Goal: Task Accomplishment & Management: Complete application form

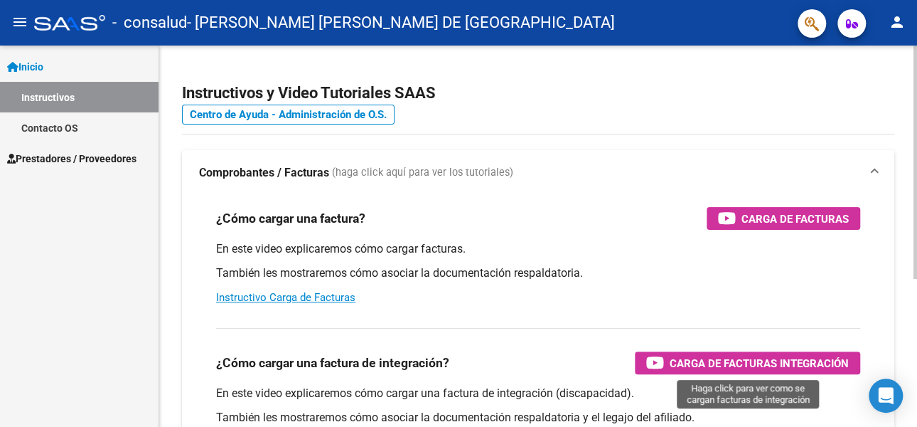
scroll to position [71, 0]
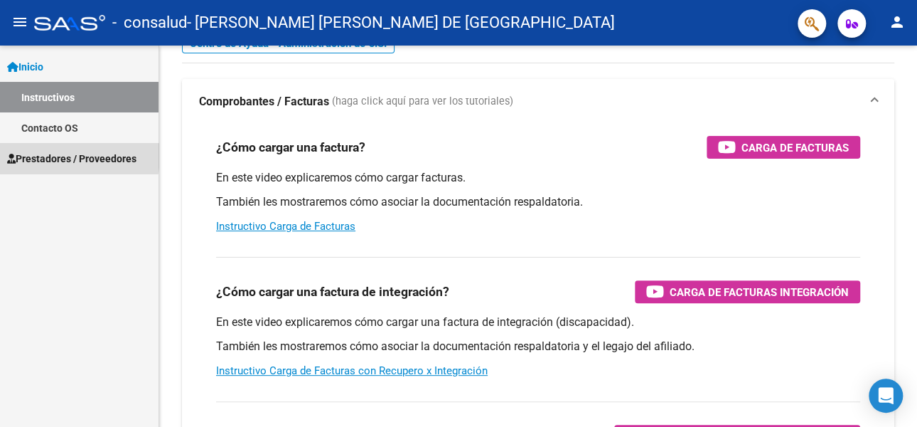
click at [53, 156] on span "Prestadores / Proveedores" at bounding box center [71, 159] width 129 height 16
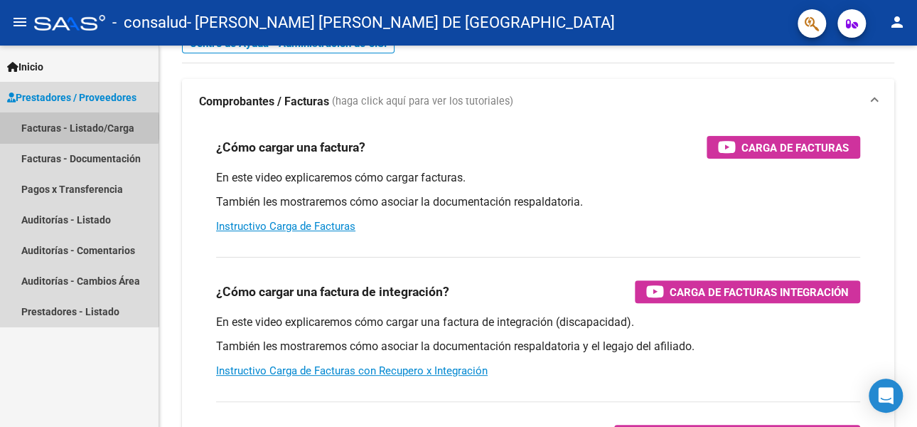
click at [61, 127] on link "Facturas - Listado/Carga" at bounding box center [79, 127] width 159 height 31
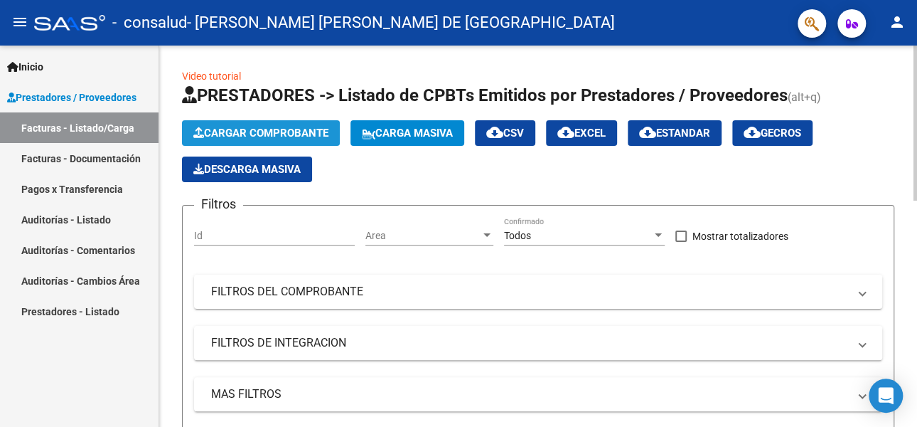
click at [233, 132] on span "Cargar Comprobante" at bounding box center [260, 133] width 135 height 13
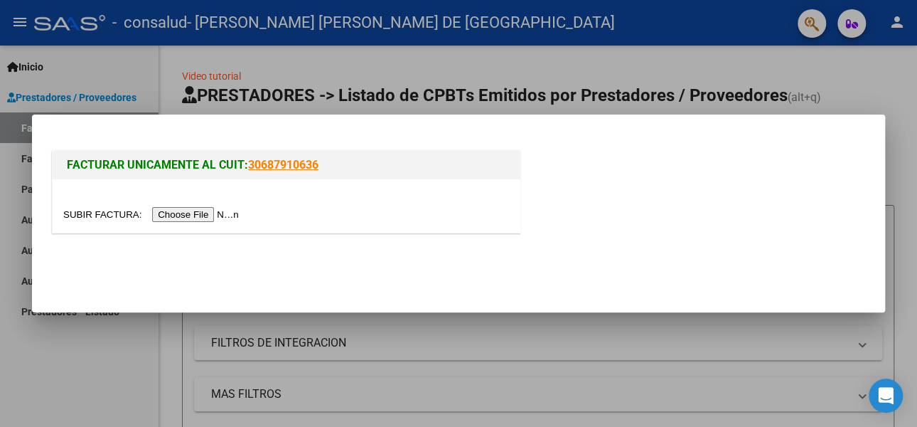
click at [188, 212] on input "file" at bounding box center [153, 214] width 180 height 15
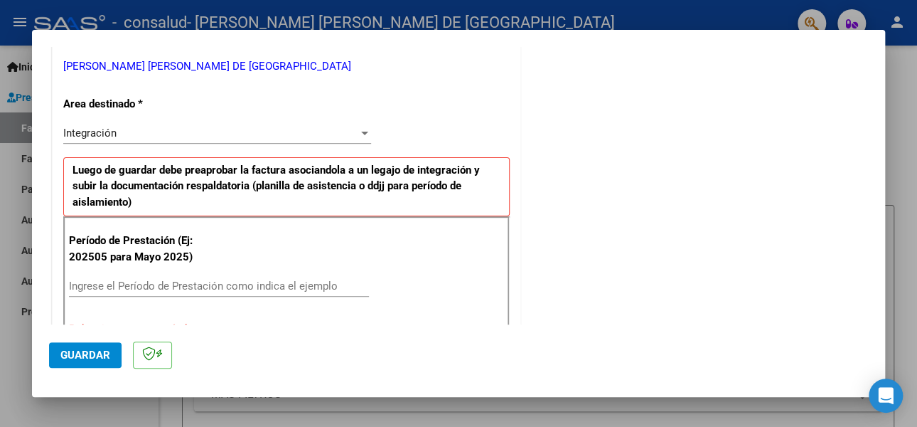
scroll to position [300, 0]
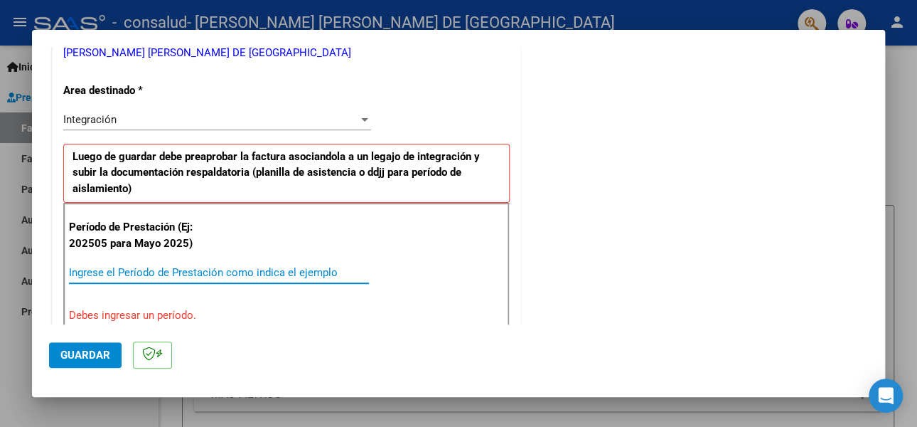
click at [113, 268] on input "Ingrese el Período de Prestación como indica el ejemplo" at bounding box center [219, 272] width 300 height 13
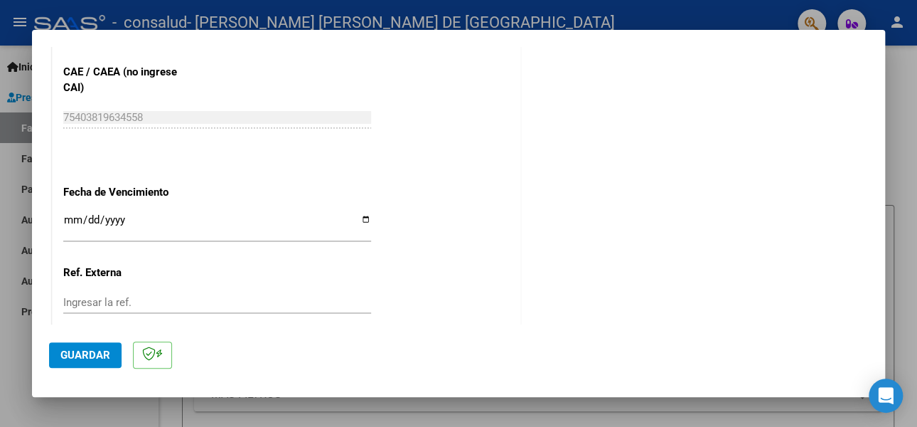
scroll to position [1005, 0]
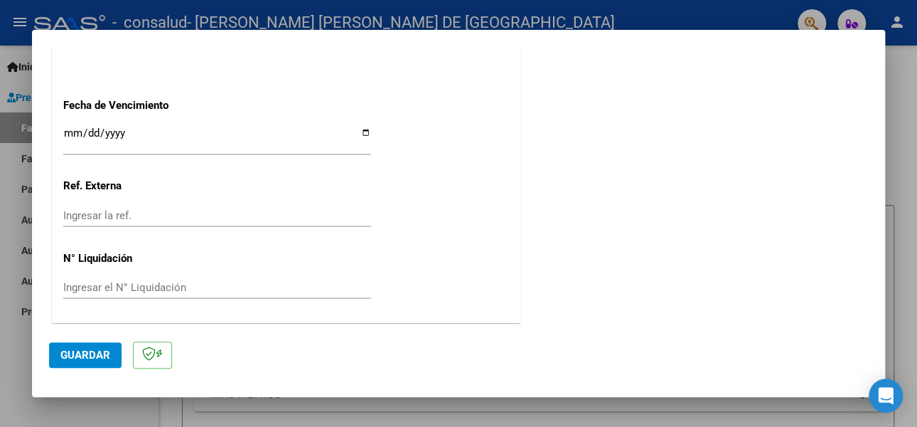
type input "202509"
click at [363, 132] on input "Ingresar la fecha" at bounding box center [217, 138] width 308 height 23
type input "[DATE]"
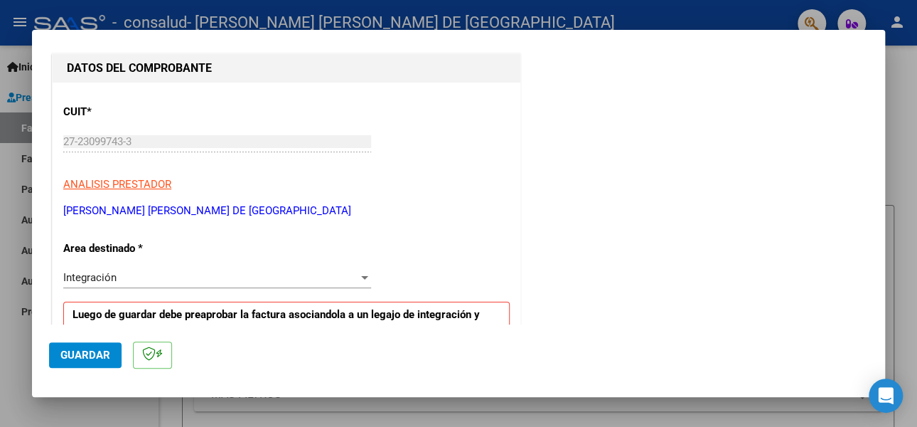
scroll to position [284, 0]
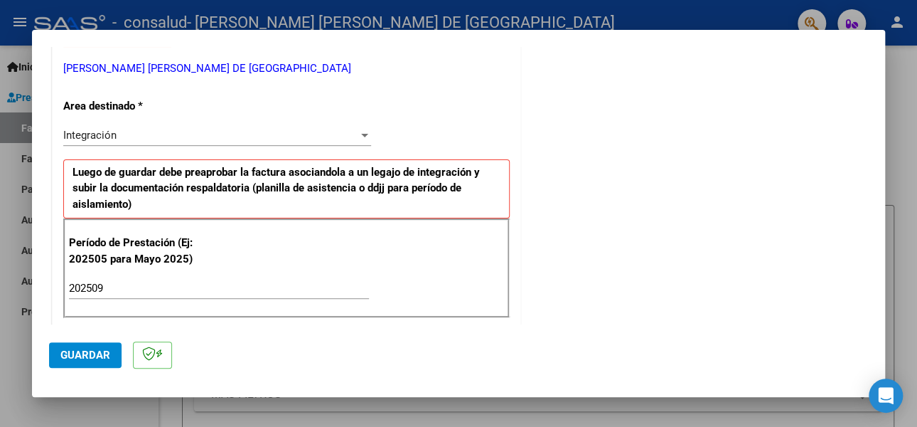
click at [142, 135] on div "Integración" at bounding box center [210, 135] width 295 height 13
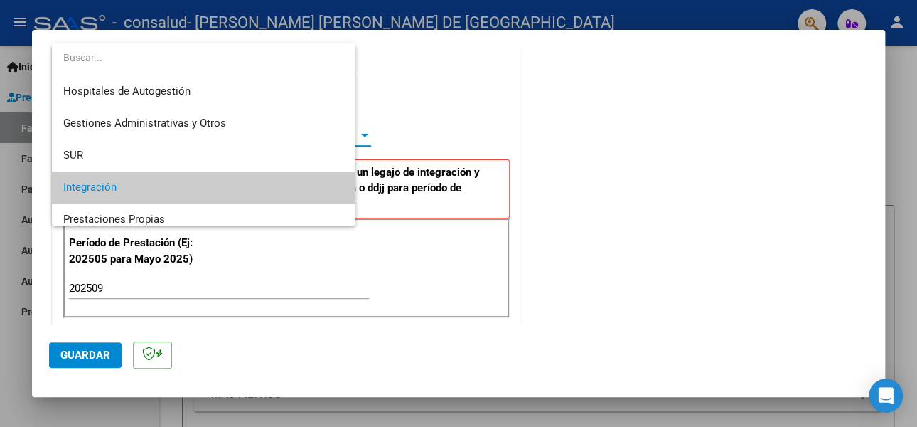
scroll to position [53, 0]
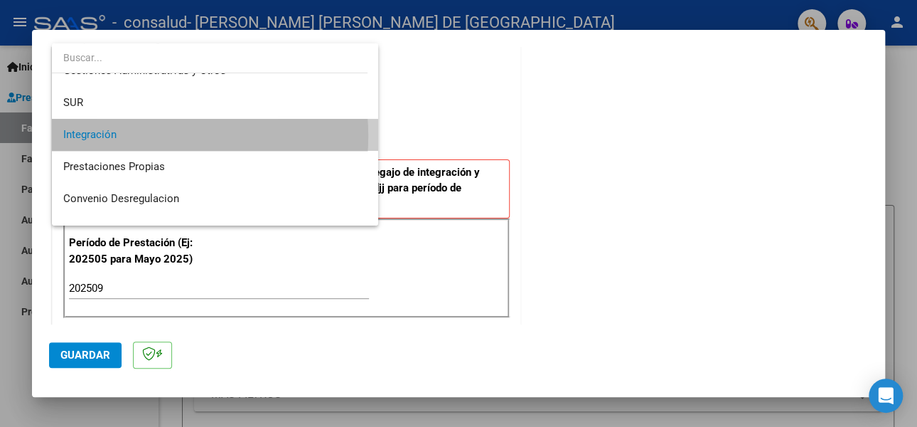
click at [142, 135] on span "Integración" at bounding box center [215, 135] width 304 height 32
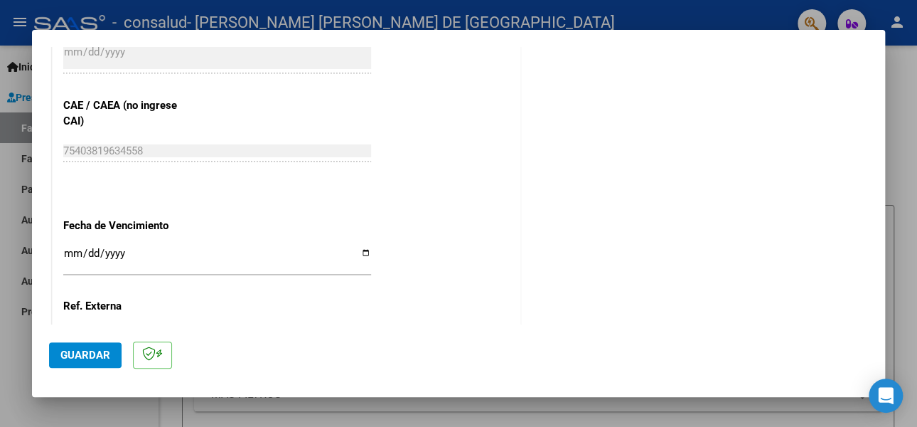
scroll to position [1005, 0]
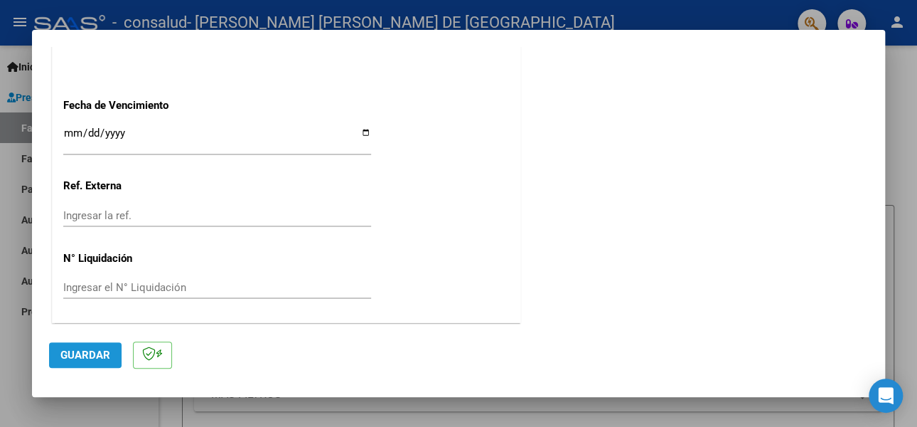
click at [78, 348] on span "Guardar" at bounding box center [85, 354] width 50 height 13
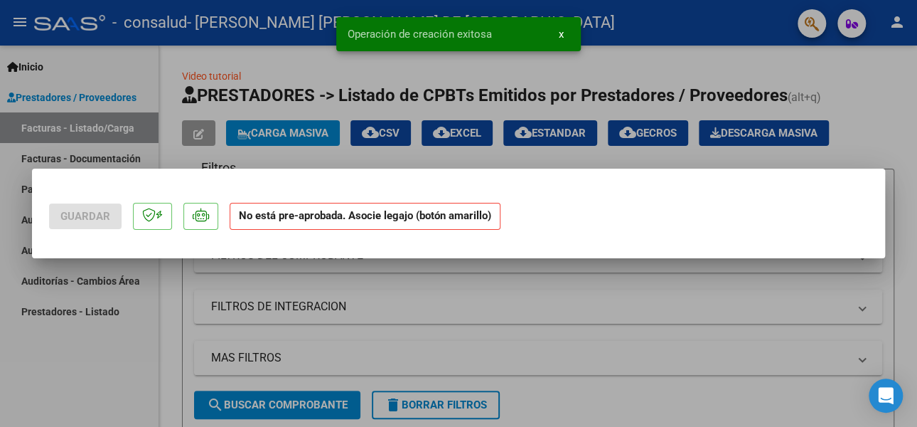
scroll to position [0, 0]
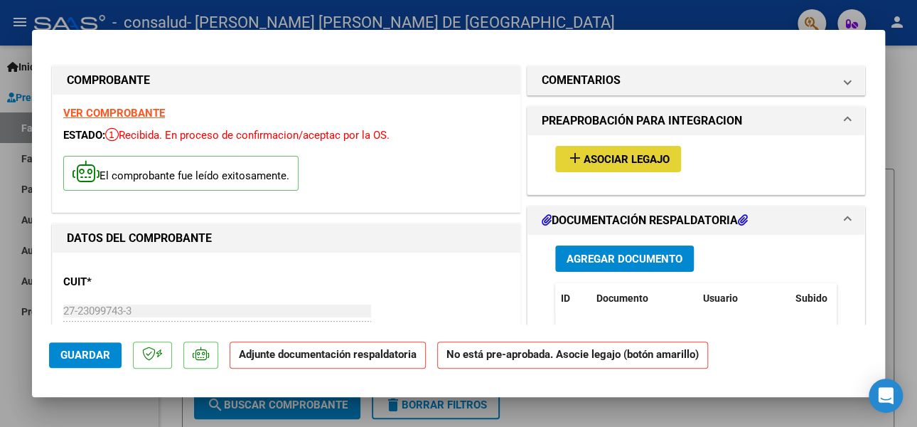
click at [628, 159] on span "Asociar Legajo" at bounding box center [627, 159] width 86 height 13
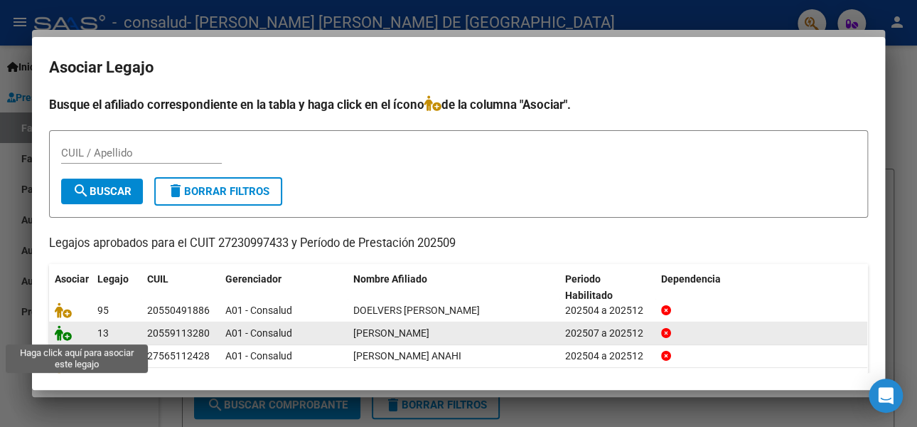
click at [64, 335] on icon at bounding box center [63, 333] width 17 height 16
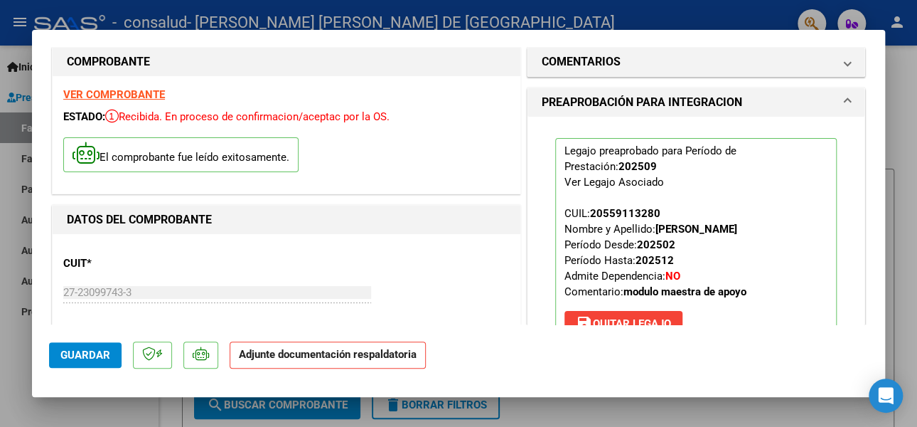
scroll to position [284, 0]
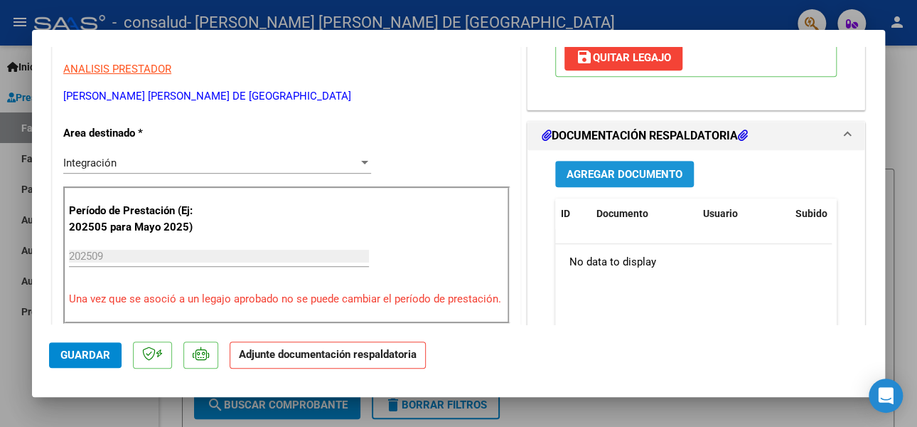
click at [626, 169] on span "Agregar Documento" at bounding box center [625, 174] width 116 height 13
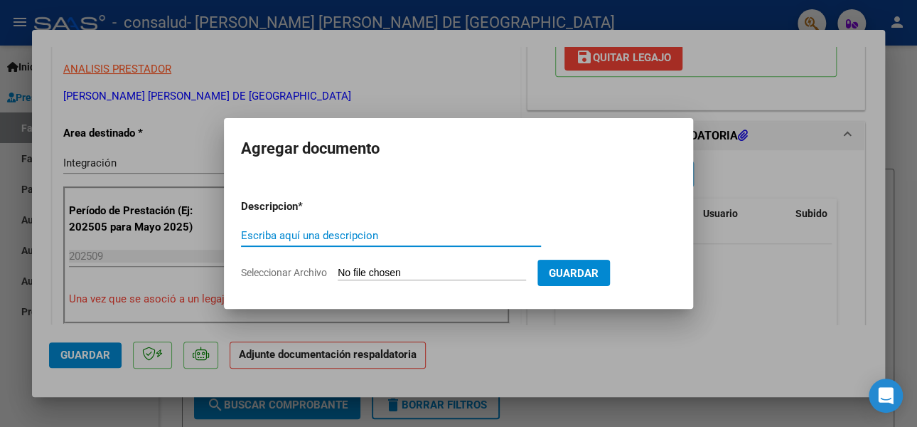
click at [255, 232] on input "Escriba aquí una descripcion" at bounding box center [391, 235] width 300 height 13
type input "planilla asistencia"
click at [417, 267] on input "Seleccionar Archivo" at bounding box center [432, 274] width 188 height 14
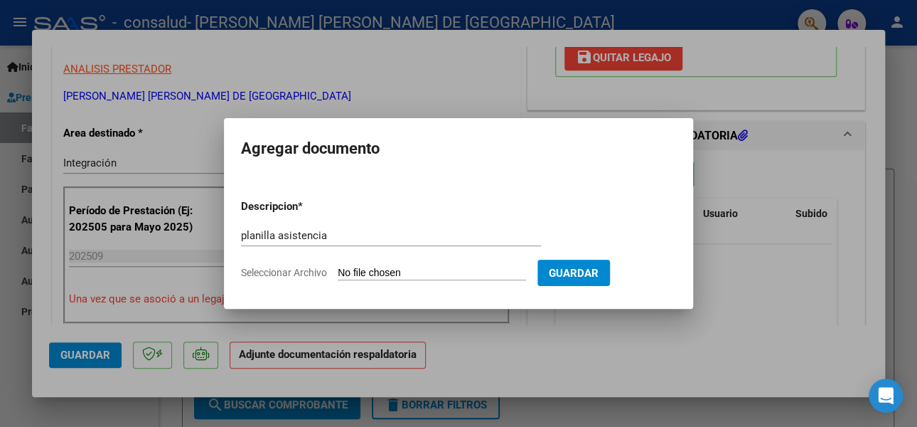
type input "C:\fakepath\planilla asistencia sena.pdf"
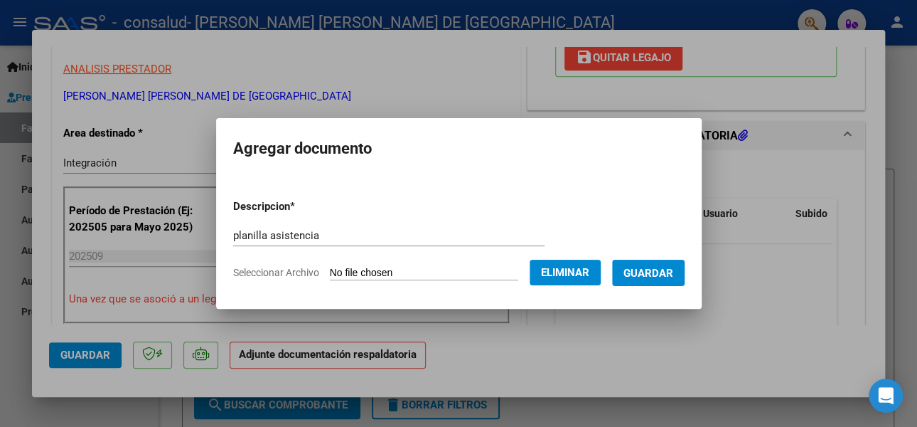
click at [667, 273] on span "Guardar" at bounding box center [649, 273] width 50 height 13
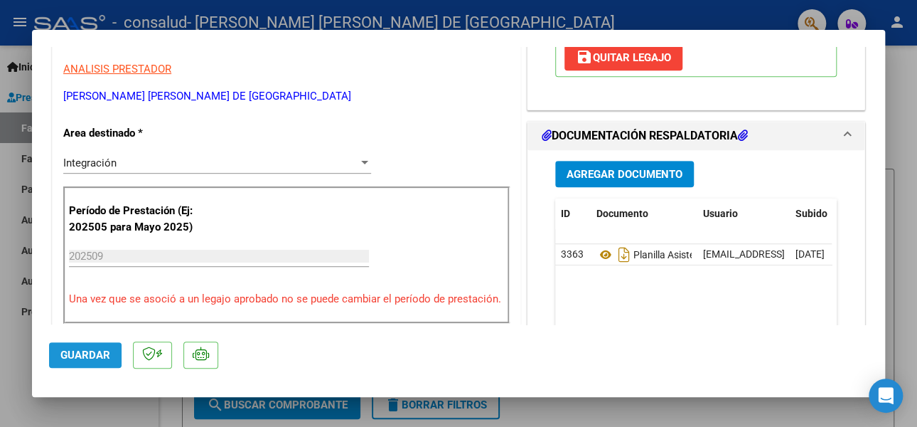
click at [85, 356] on span "Guardar" at bounding box center [85, 354] width 50 height 13
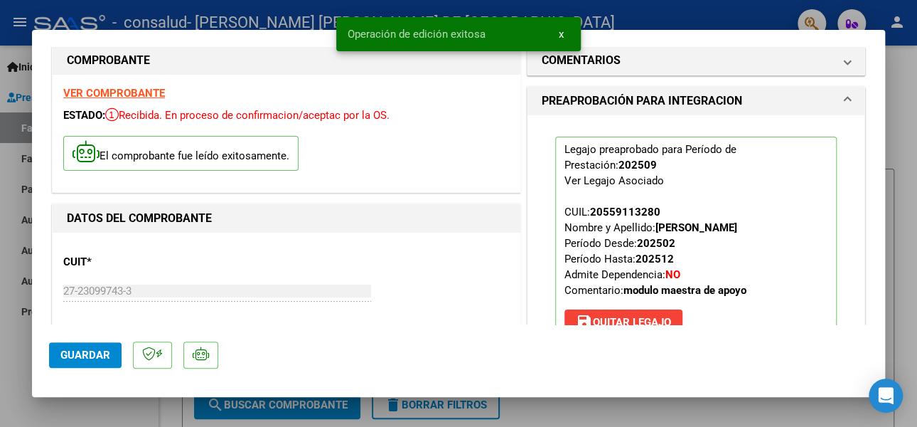
scroll to position [0, 0]
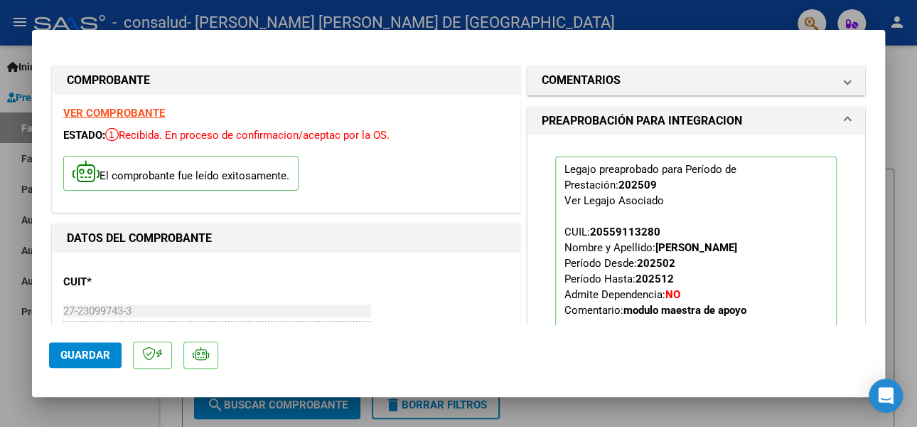
click at [910, 92] on div at bounding box center [458, 213] width 917 height 427
